Goal: Task Accomplishment & Management: Manage account settings

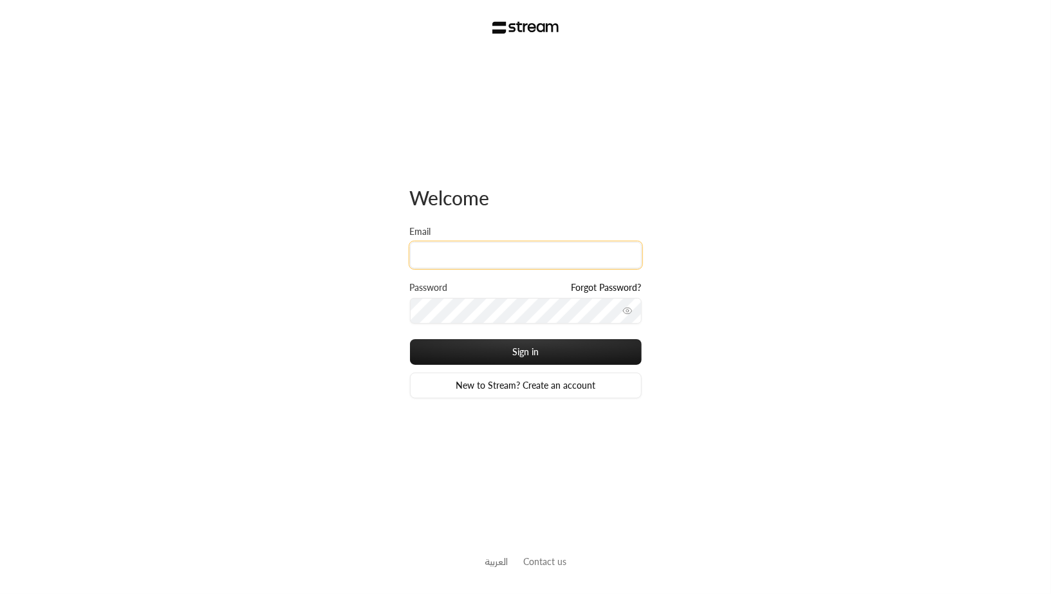
click at [450, 257] on input "Email" at bounding box center [526, 255] width 232 height 26
type input "[PERSON_NAME][EMAIL_ADDRESS][DOMAIN_NAME]"
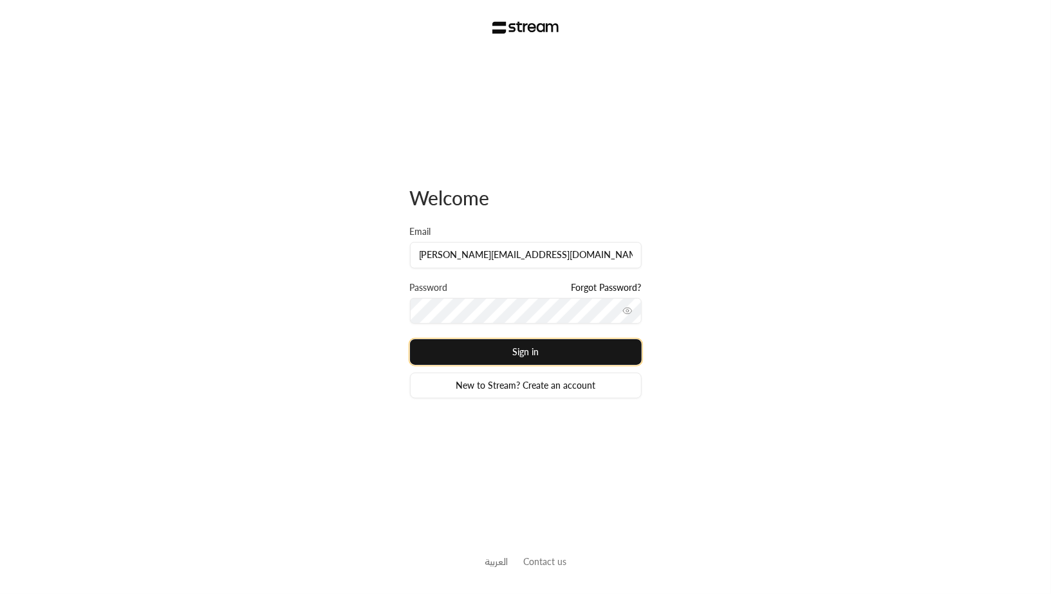
click at [502, 350] on button "Sign in" at bounding box center [526, 352] width 232 height 26
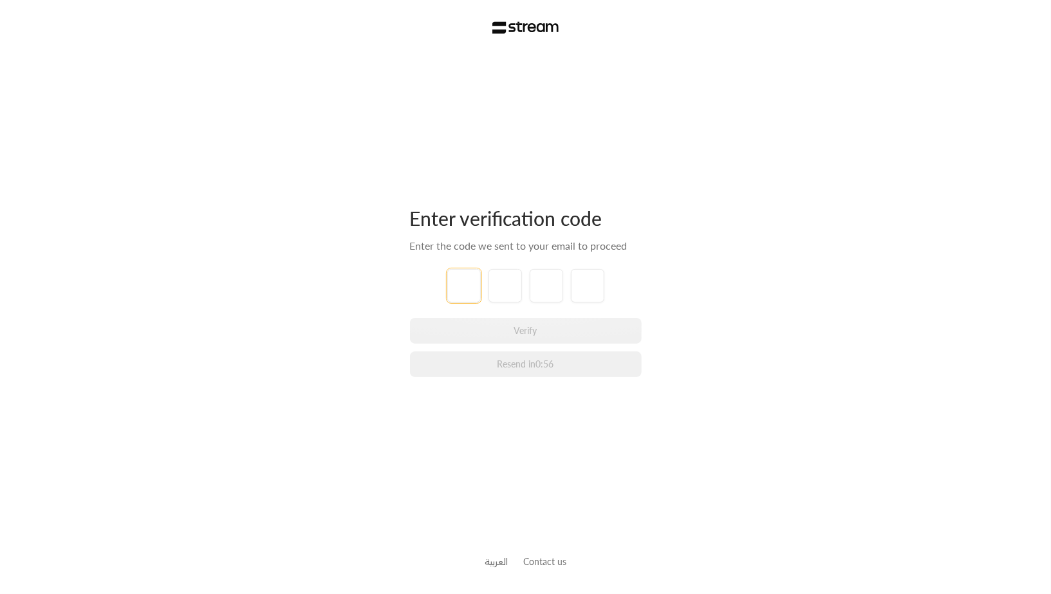
type input "1"
click at [522, 437] on div "Enter verification code Enter the code we sent to your email to proceed 1 1 1 1…" at bounding box center [526, 292] width 232 height 474
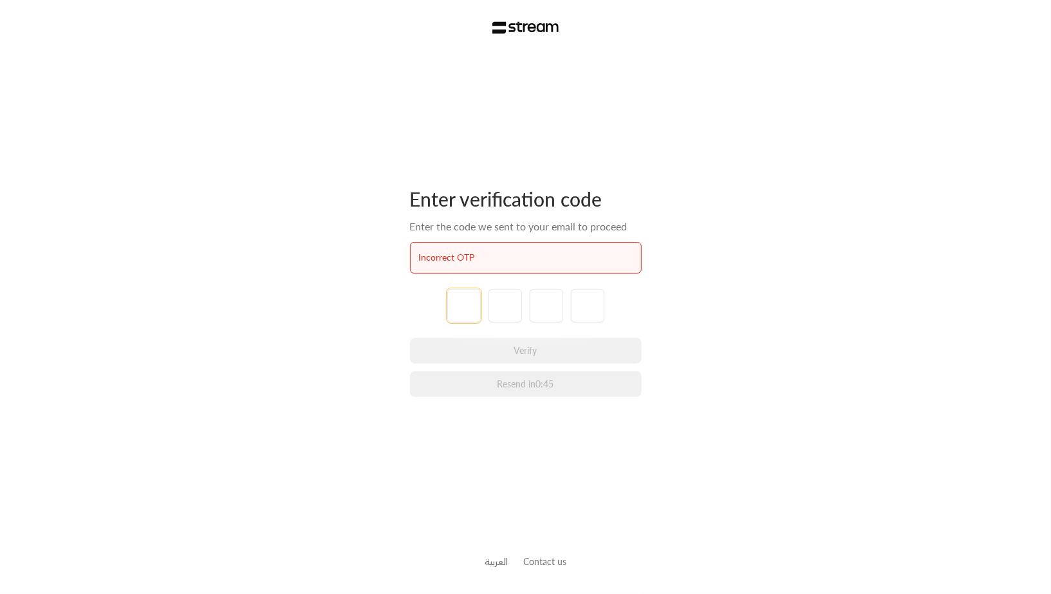
click at [477, 304] on input "tel" at bounding box center [463, 305] width 33 height 33
type input "2"
type input "8"
type input "3"
type input "8"
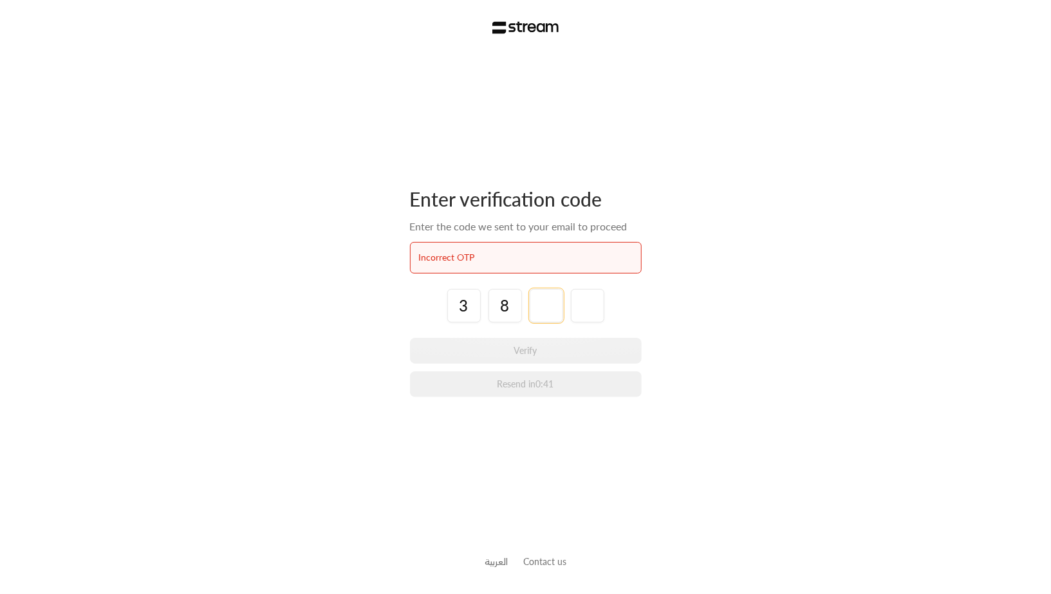
type input "5"
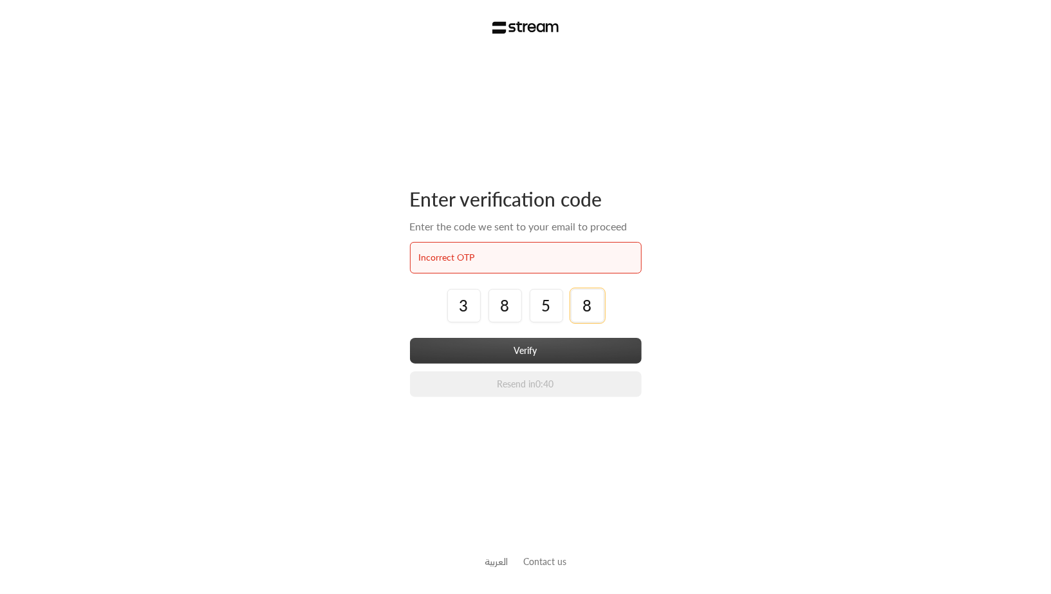
type input "8"
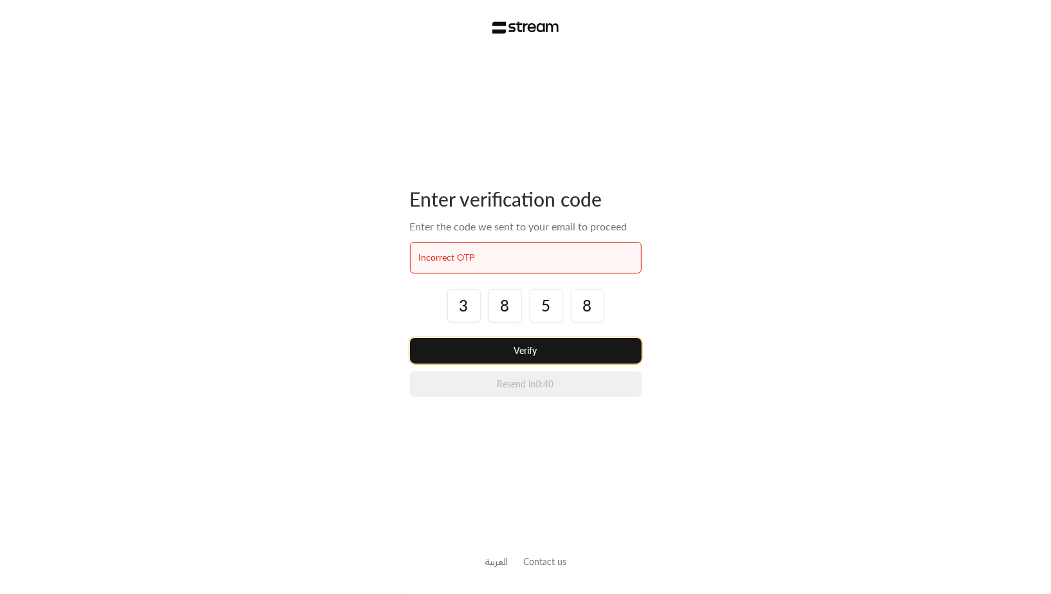
click at [504, 347] on button "Verify" at bounding box center [526, 351] width 232 height 26
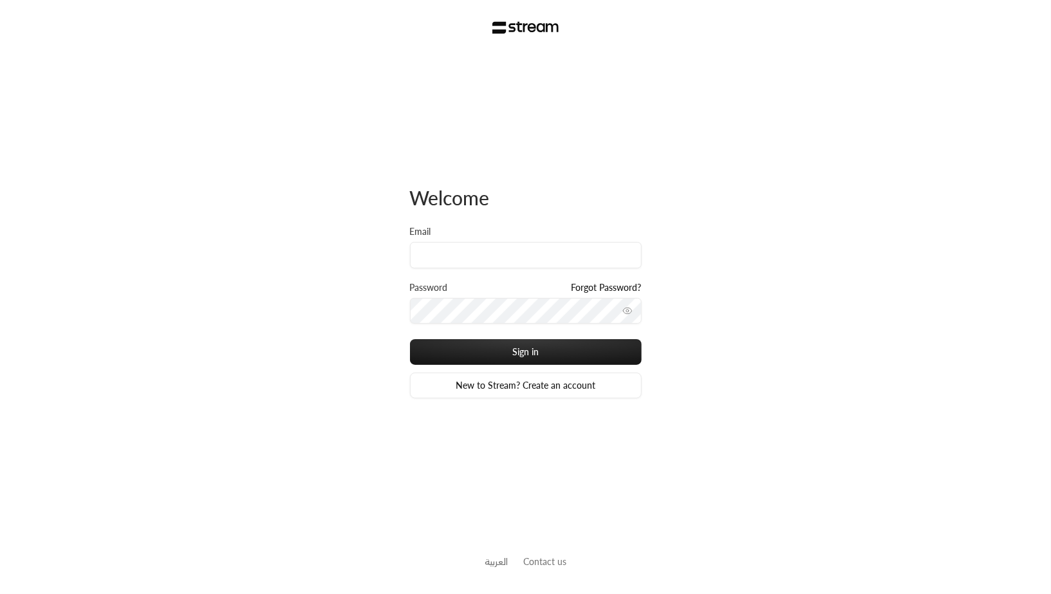
click at [516, 276] on div "Email" at bounding box center [526, 253] width 232 height 56
click at [516, 267] on input "Email" at bounding box center [526, 255] width 232 height 26
click at [545, 252] on input "Email" at bounding box center [526, 255] width 232 height 26
type input "[EMAIL_ADDRESS][DOMAIN_NAME]"
click at [536, 273] on div "Email [EMAIL_ADDRESS][DOMAIN_NAME]" at bounding box center [526, 253] width 232 height 56
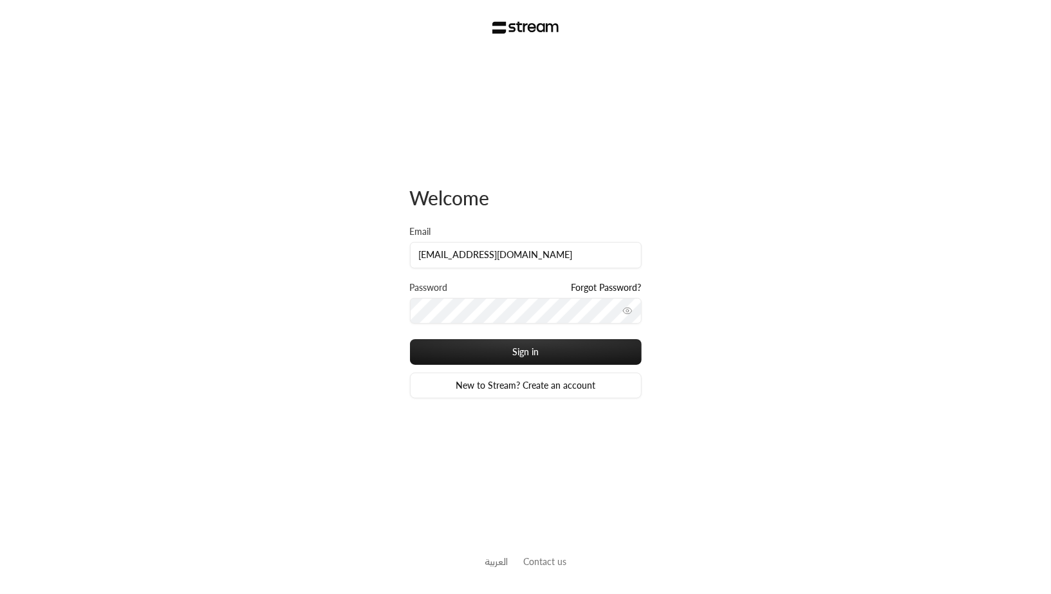
click at [536, 268] on div "Email a.m.alsinan7@gmail.com" at bounding box center [526, 253] width 232 height 56
click at [536, 266] on input "a.m.alsinan7@gmail.com" at bounding box center [526, 255] width 232 height 26
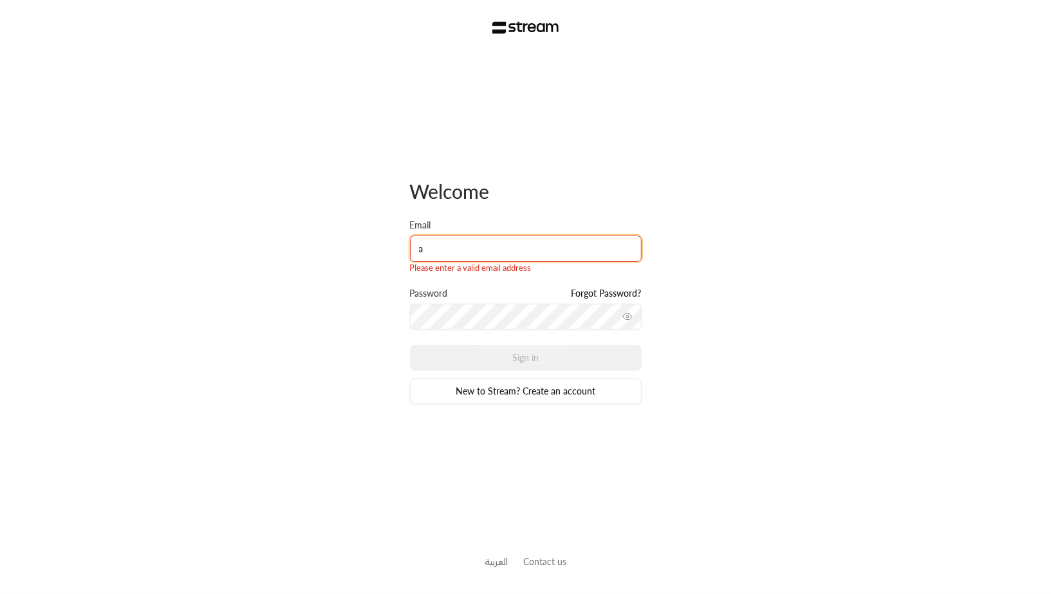
type input "[PERSON_NAME][EMAIL_ADDRESS][DOMAIN_NAME]"
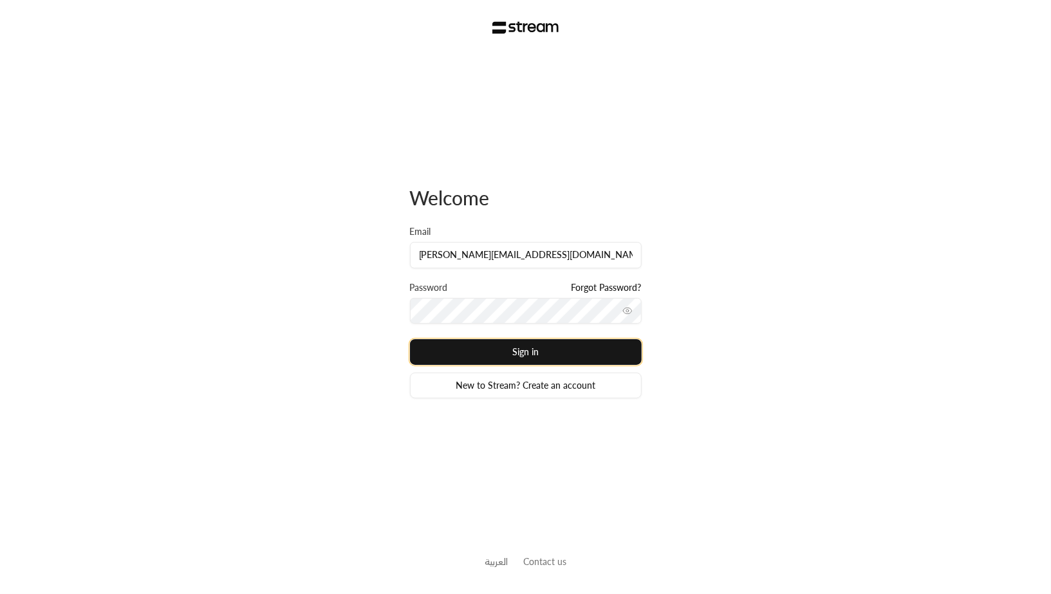
click at [518, 347] on button "Sign in" at bounding box center [526, 352] width 232 height 26
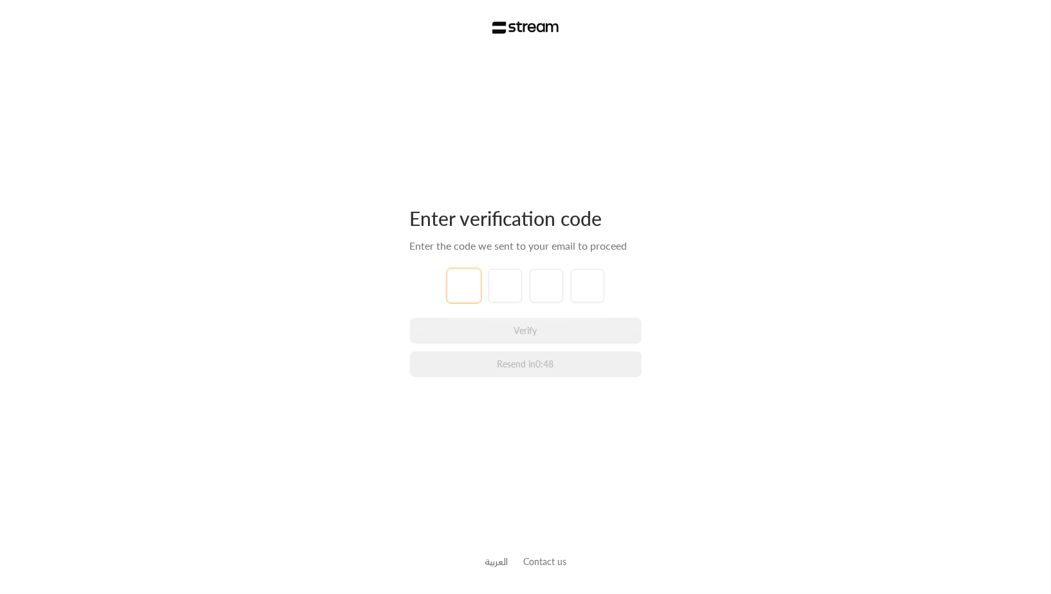
type input "6"
type input "7"
type input "1"
type input "4"
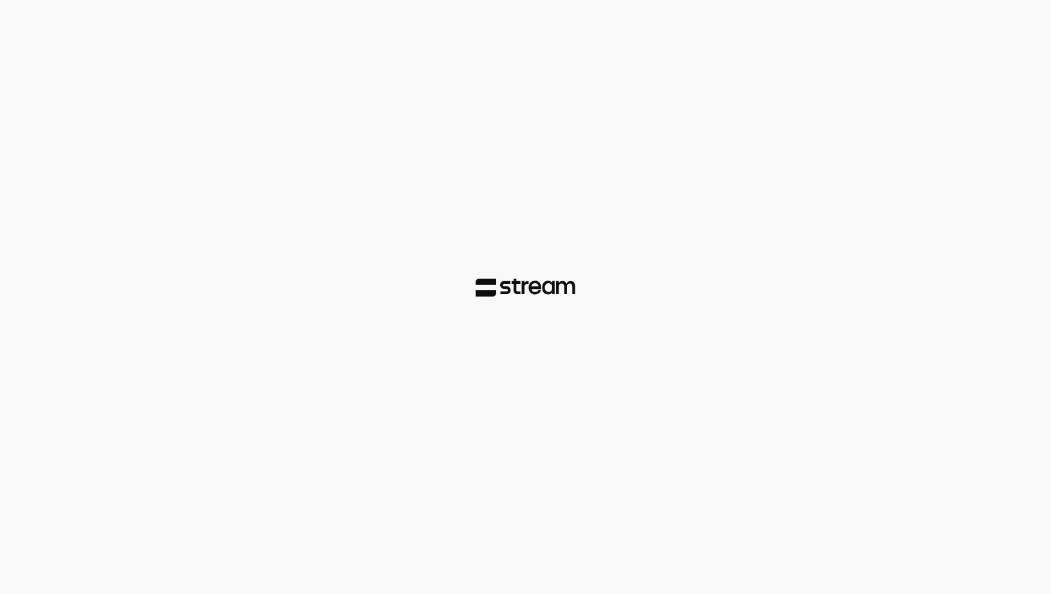
click at [680, 303] on div at bounding box center [525, 297] width 1051 height 594
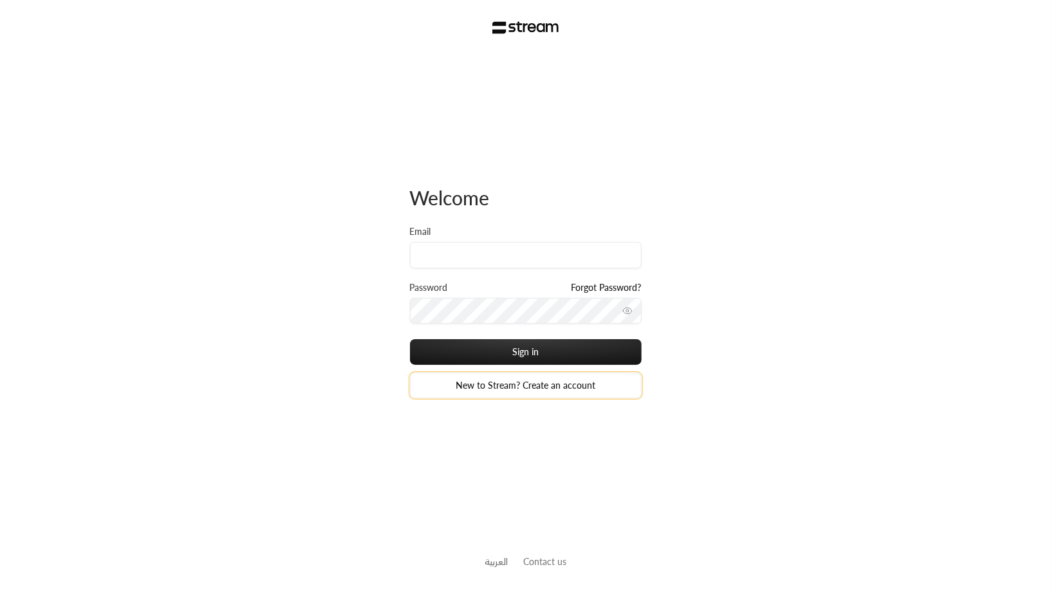
click at [541, 380] on link "New to Stream? Create an account" at bounding box center [526, 386] width 232 height 26
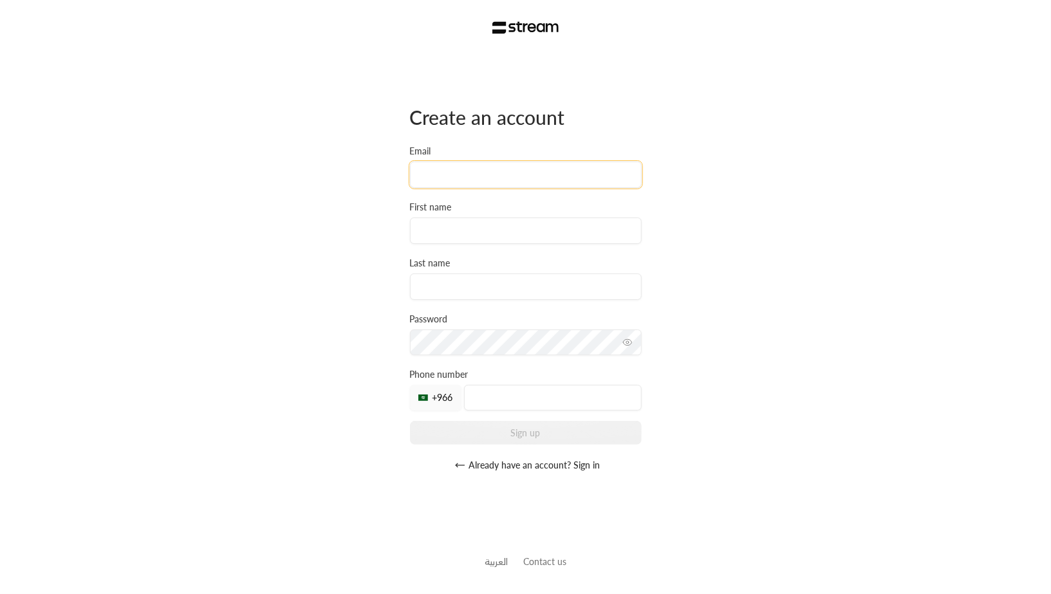
click at [532, 178] on input "Email" at bounding box center [526, 175] width 232 height 26
type input "[PERSON_NAME][EMAIL_ADDRESS][DOMAIN_NAME]"
click at [484, 239] on input at bounding box center [526, 231] width 232 height 26
type input "[PERSON_NAME]"
click at [514, 303] on div "Create an account Email [PERSON_NAME][EMAIL_ADDRESS][DOMAIN_NAME] First name [P…" at bounding box center [526, 291] width 232 height 373
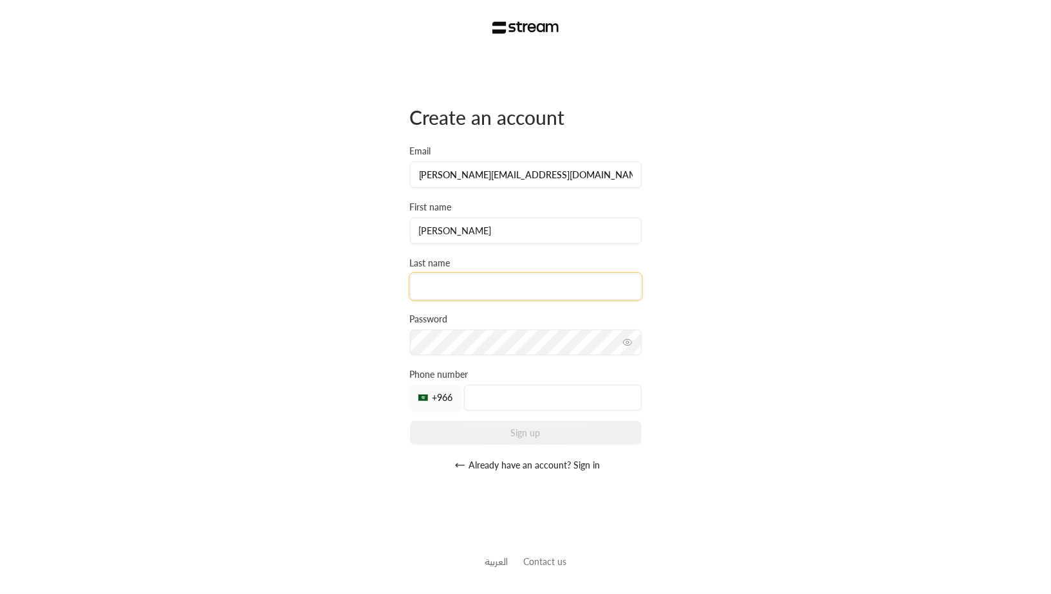
click at [514, 283] on input at bounding box center [526, 287] width 232 height 26
type input "Alsinan"
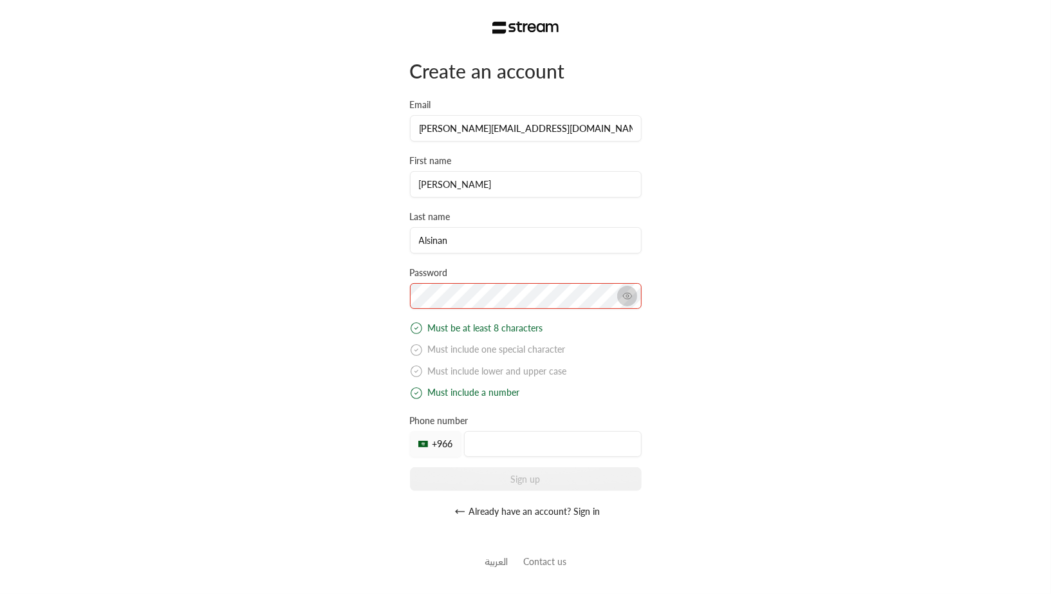
click at [627, 294] on icon "toggle password visibility" at bounding box center [627, 296] width 10 height 10
click at [470, 445] on div "Create an account Email [PERSON_NAME][EMAIL_ADDRESS][DOMAIN_NAME] First name [P…" at bounding box center [526, 292] width 232 height 466
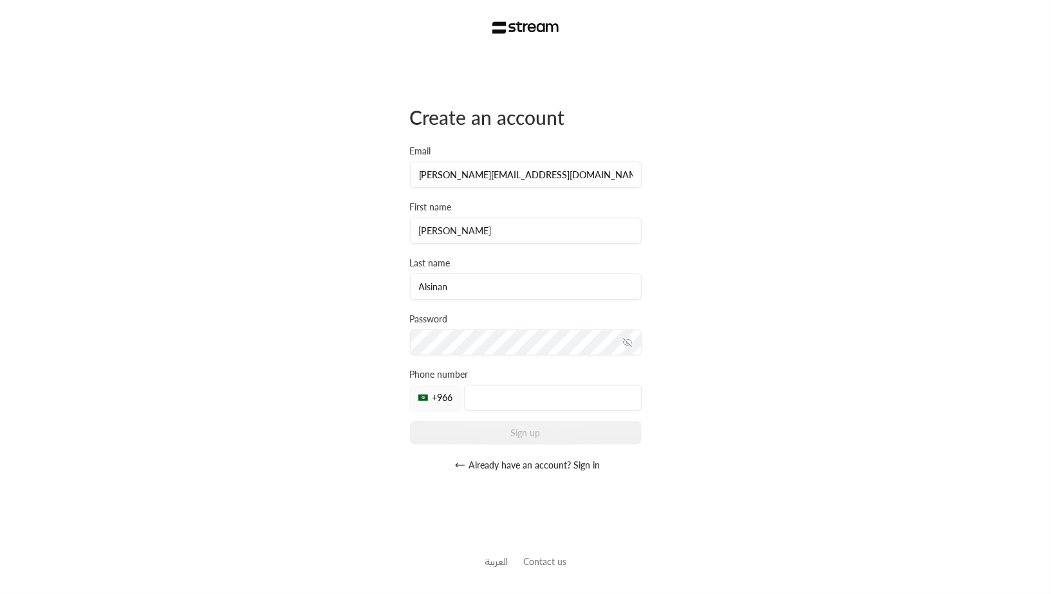
click at [518, 428] on div "Sign up" at bounding box center [526, 433] width 232 height 24
click at [516, 402] on input "tel" at bounding box center [553, 398] width 178 height 26
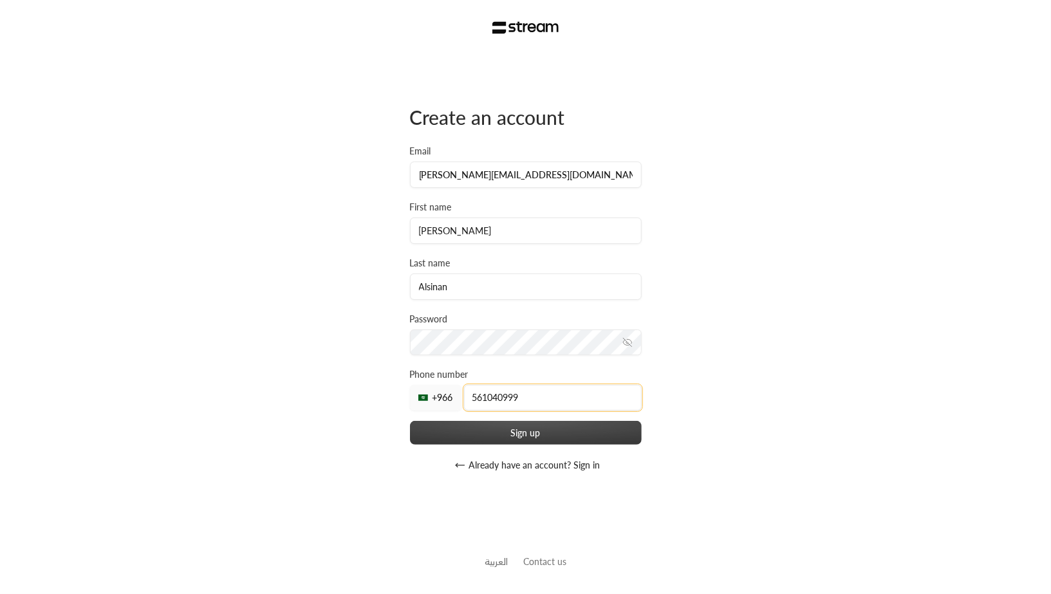
type input "561040999"
click at [553, 427] on button "Sign up" at bounding box center [526, 433] width 232 height 24
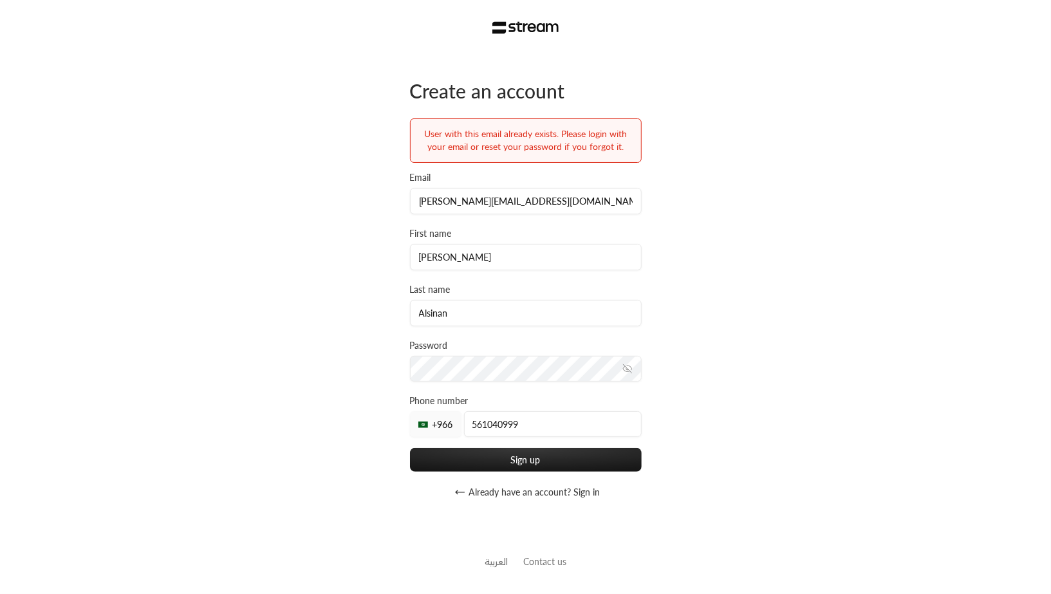
click at [568, 484] on button "Already have an account? Sign in" at bounding box center [526, 493] width 232 height 26
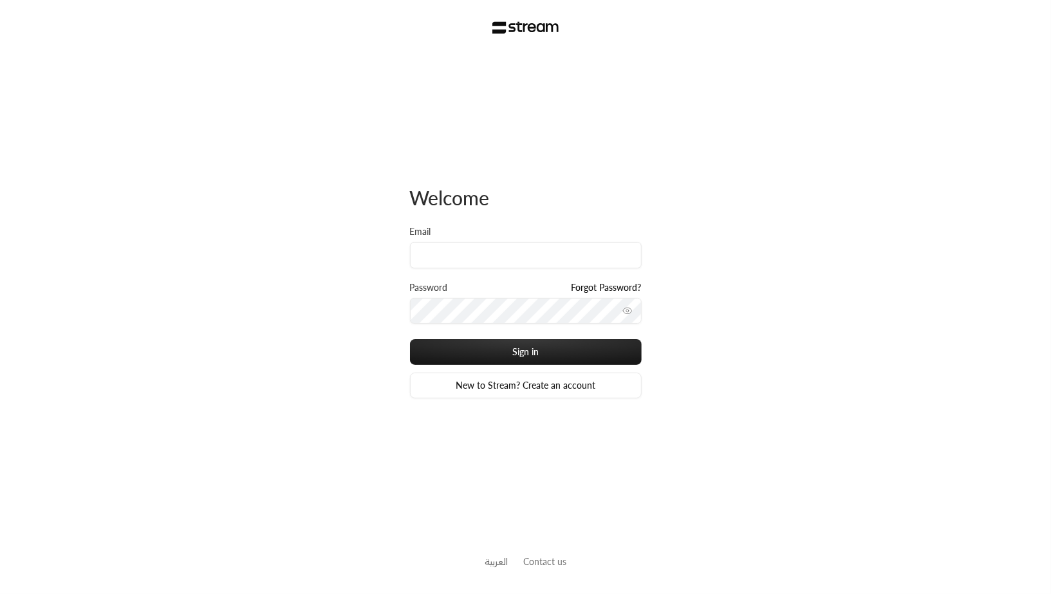
click at [588, 287] on link "Forgot Password?" at bounding box center [607, 287] width 70 height 13
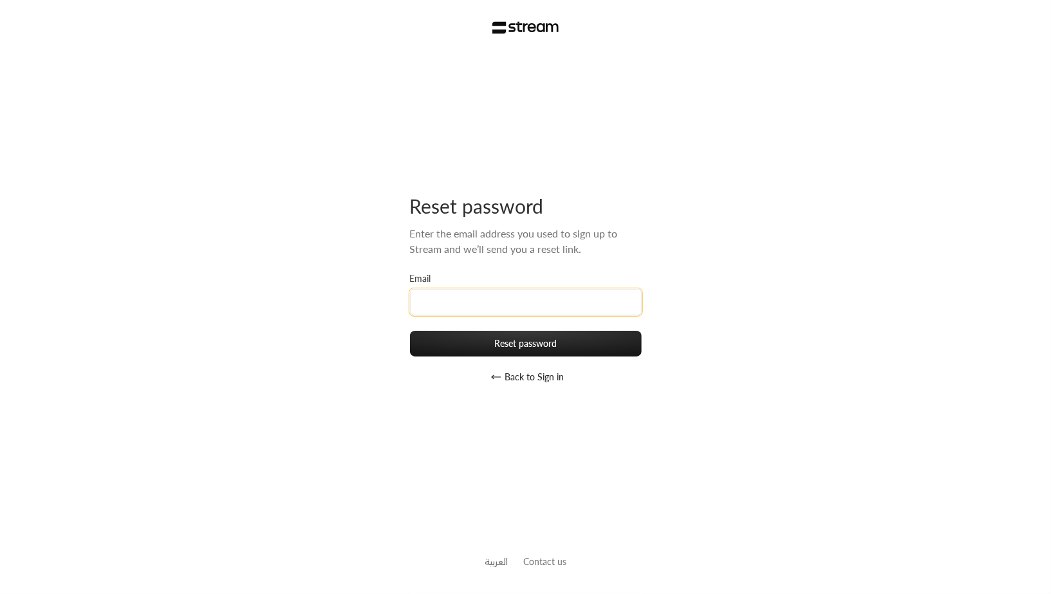
click at [557, 294] on input "Email" at bounding box center [526, 302] width 232 height 26
click at [524, 381] on button "Back to Sign in" at bounding box center [526, 377] width 232 height 26
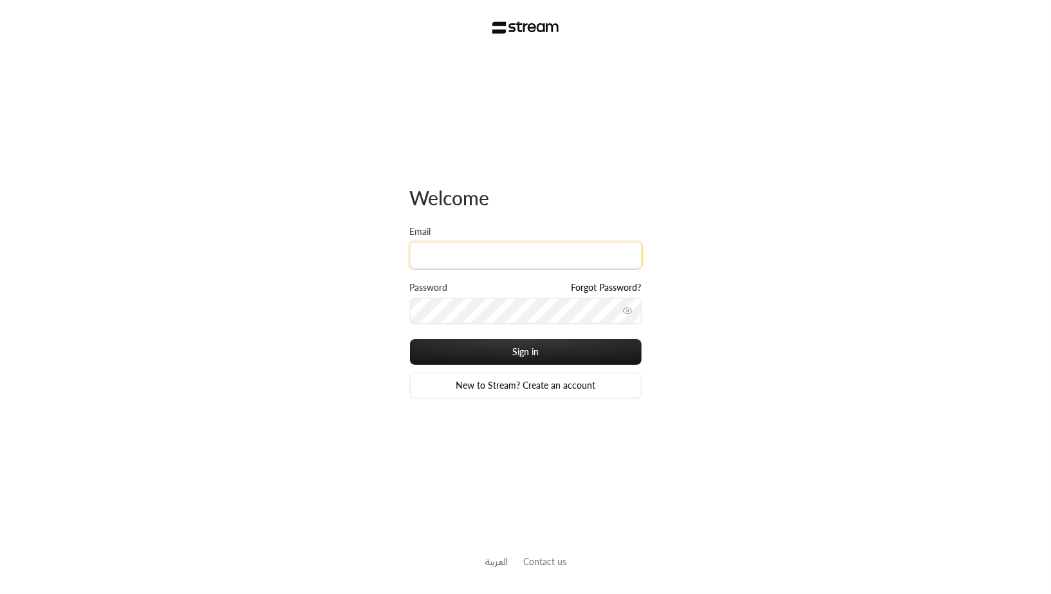
click at [527, 259] on input "Email" at bounding box center [526, 255] width 232 height 26
type input "[PERSON_NAME][EMAIL_ADDRESS][DOMAIN_NAME]"
click at [626, 304] on button "toggle password visibility" at bounding box center [627, 311] width 21 height 21
click at [626, 306] on icon "toggle password visibility" at bounding box center [627, 311] width 10 height 10
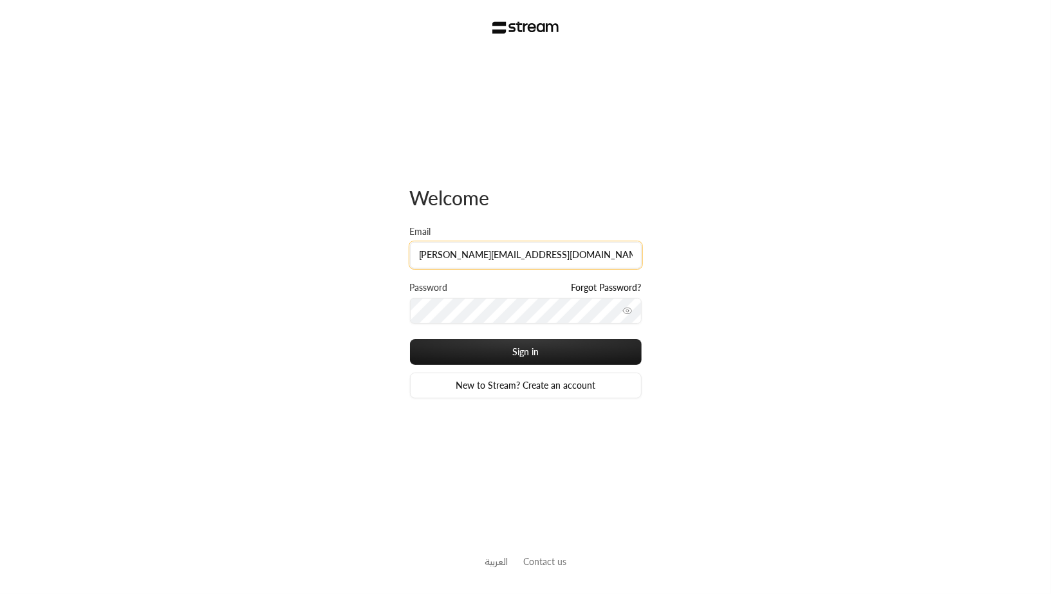
click at [600, 263] on input "[PERSON_NAME][EMAIL_ADDRESS][DOMAIN_NAME]" at bounding box center [526, 255] width 232 height 26
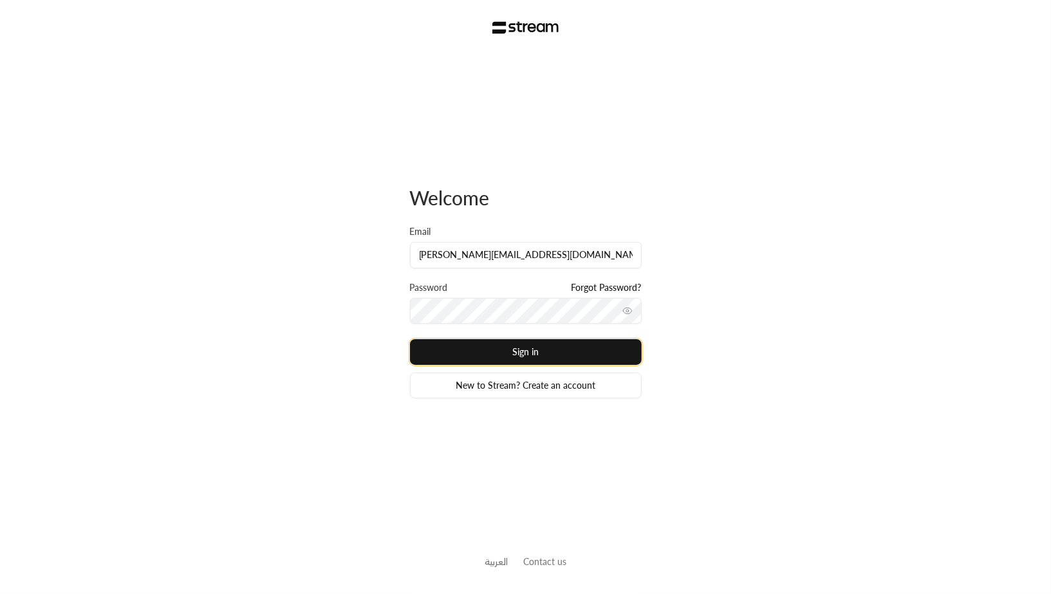
click at [594, 346] on button "Sign in" at bounding box center [526, 352] width 232 height 26
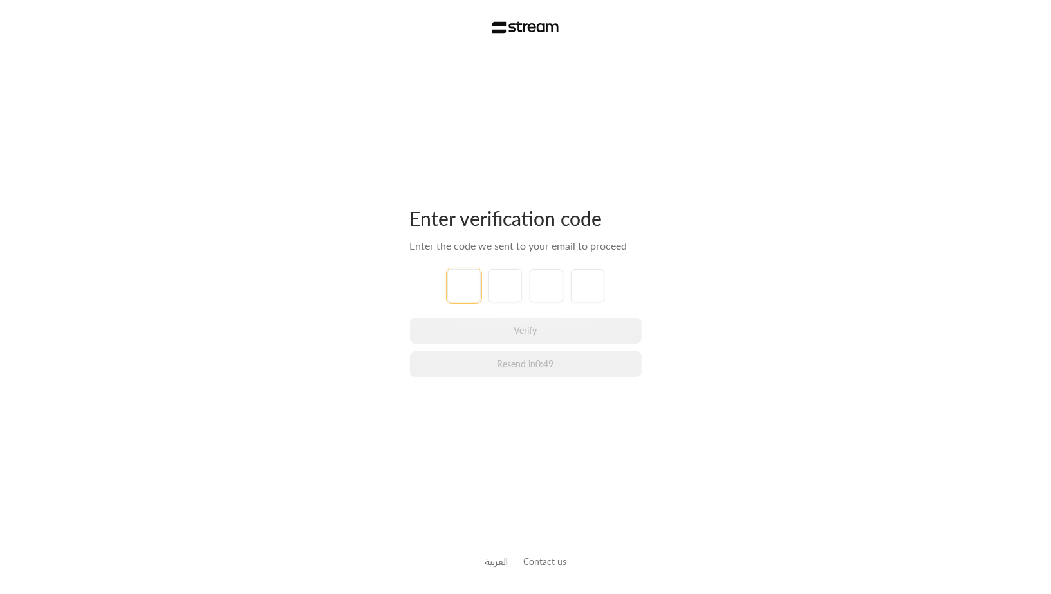
type input "7"
type input "5"
type input "4"
type input "1"
